Goal: Information Seeking & Learning: Learn about a topic

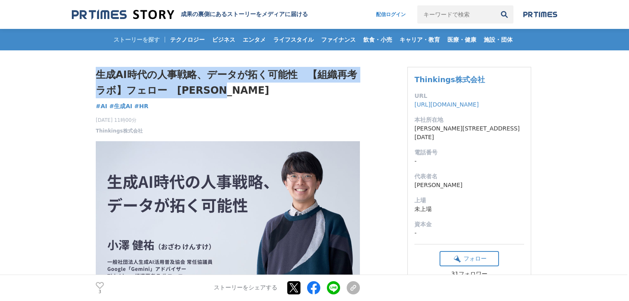
drag, startPoint x: 92, startPoint y: 71, endPoint x: 227, endPoint y: 92, distance: 136.6
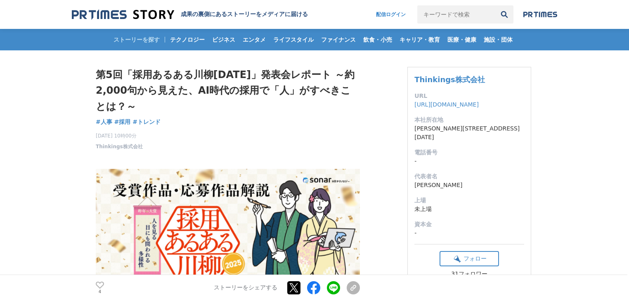
click at [171, 134] on div "[DATE] 10時00分 Thinkings株式会社 4" at bounding box center [228, 139] width 264 height 21
